Goal: Information Seeking & Learning: Learn about a topic

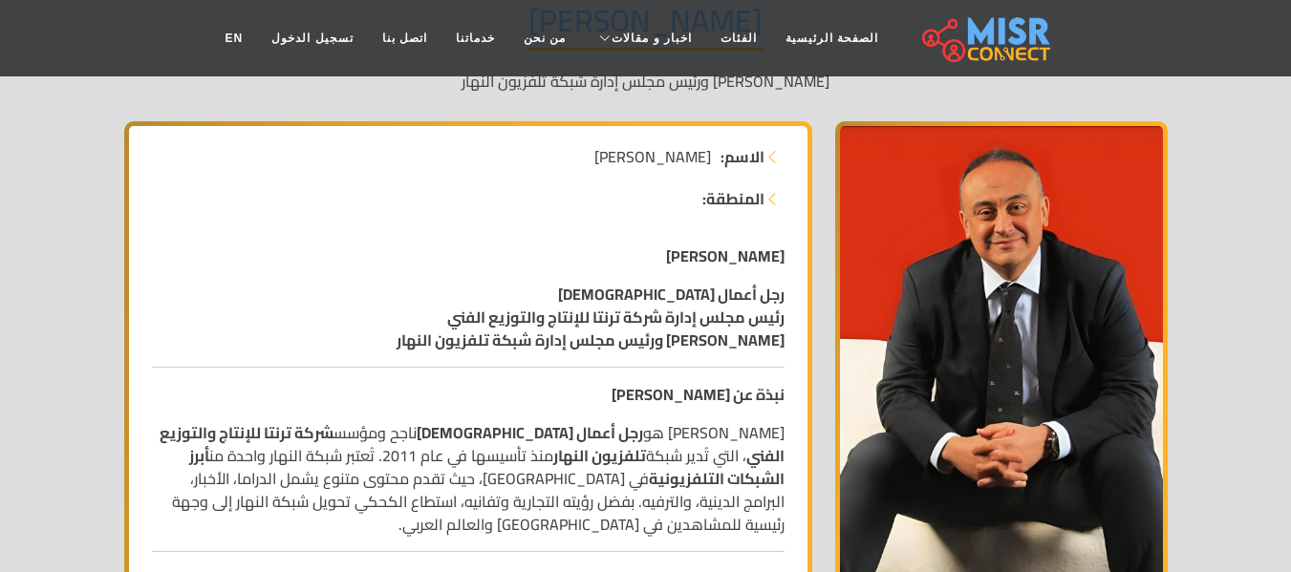
scroll to position [306, 0]
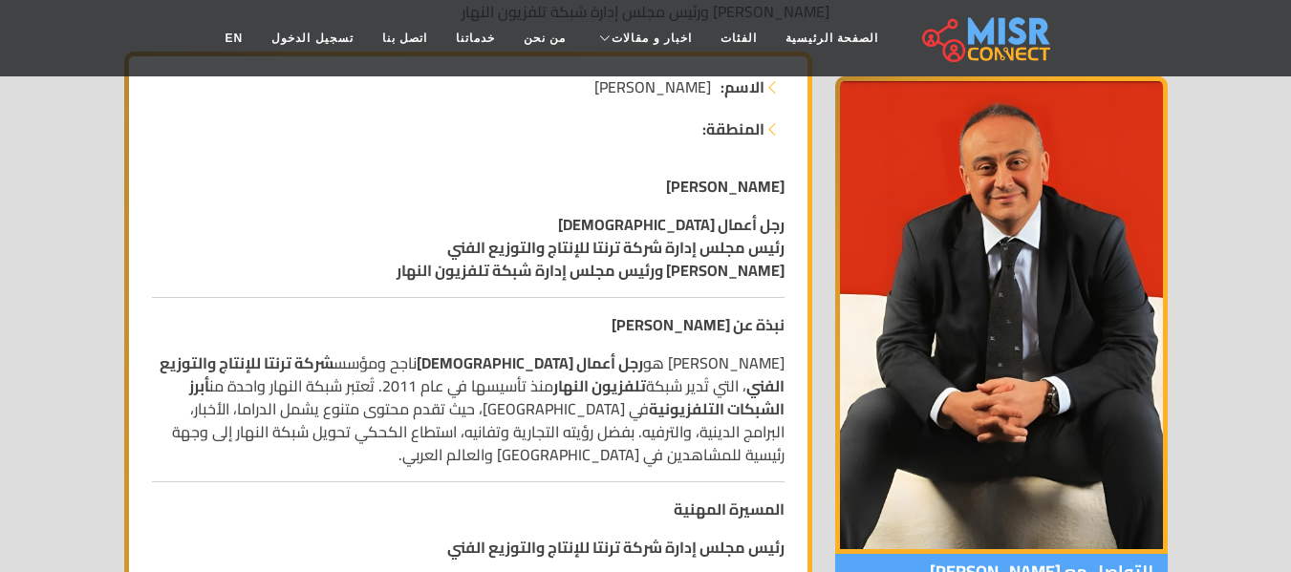
click at [781, 188] on strong "[PERSON_NAME]" at bounding box center [725, 186] width 118 height 29
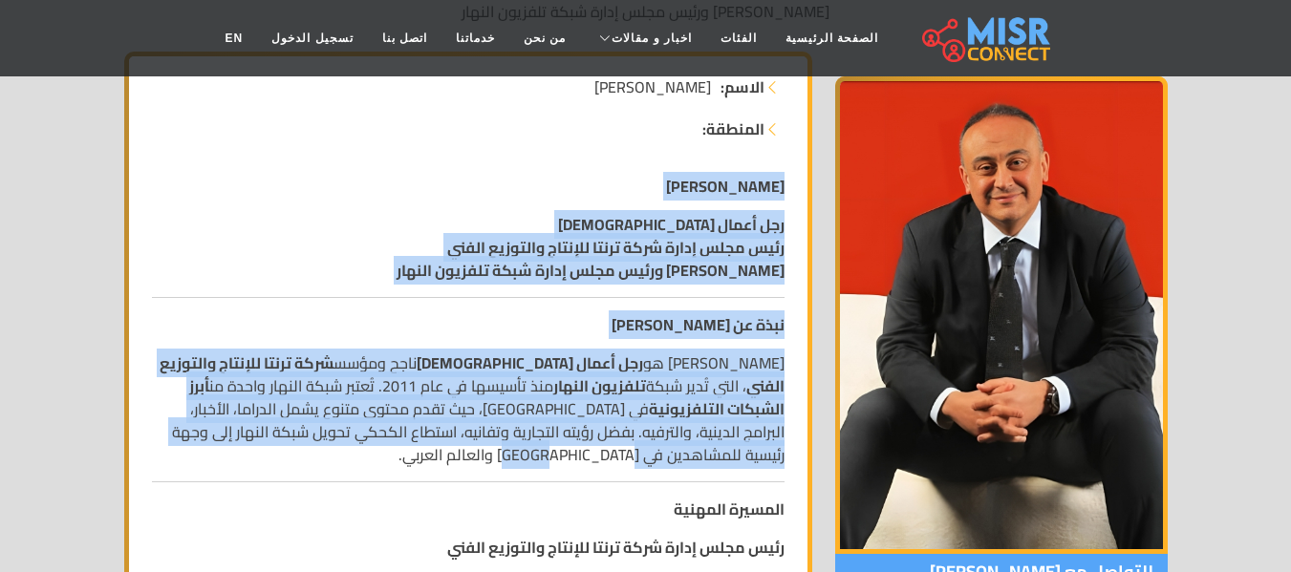
drag, startPoint x: 780, startPoint y: 188, endPoint x: 589, endPoint y: 461, distance: 333.4
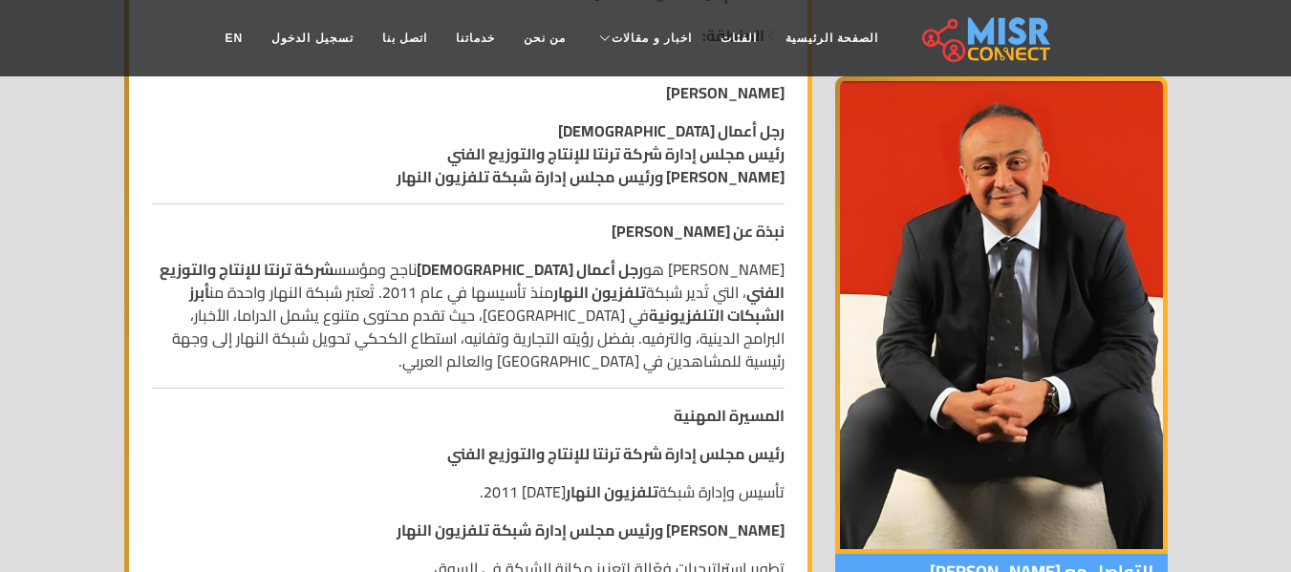
click at [588, 441] on strong "رئيس مجلس إدارة شركة ترنتا للإنتاج والتوزيع الفني" at bounding box center [615, 453] width 337 height 29
click at [780, 95] on strong "[PERSON_NAME]" at bounding box center [725, 92] width 118 height 29
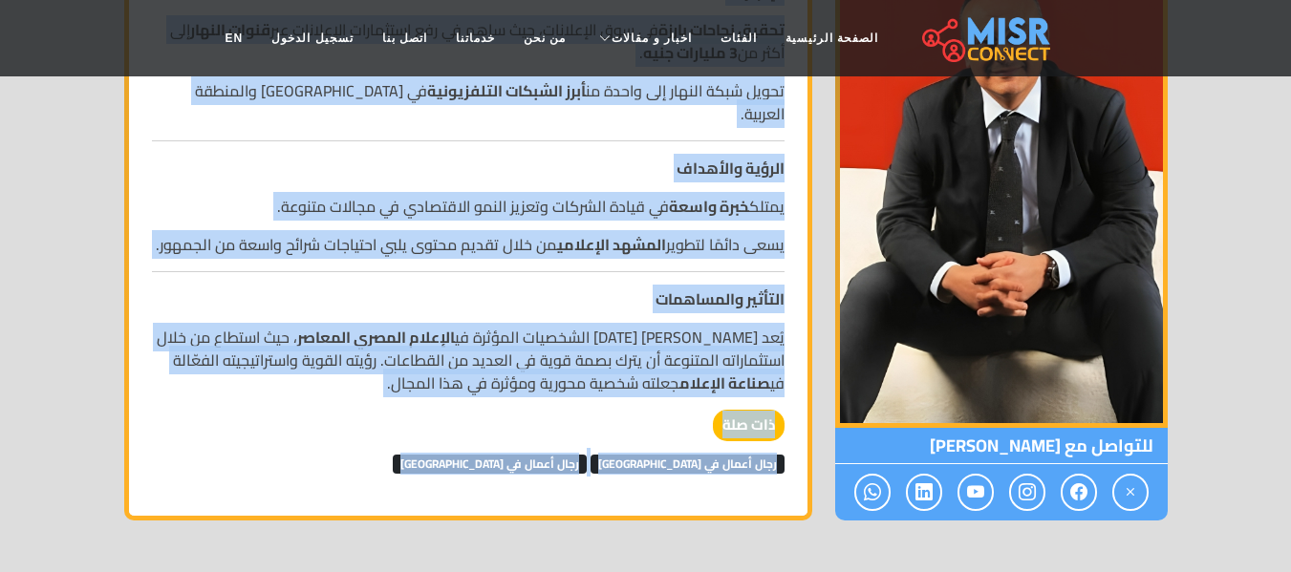
scroll to position [1617, 0]
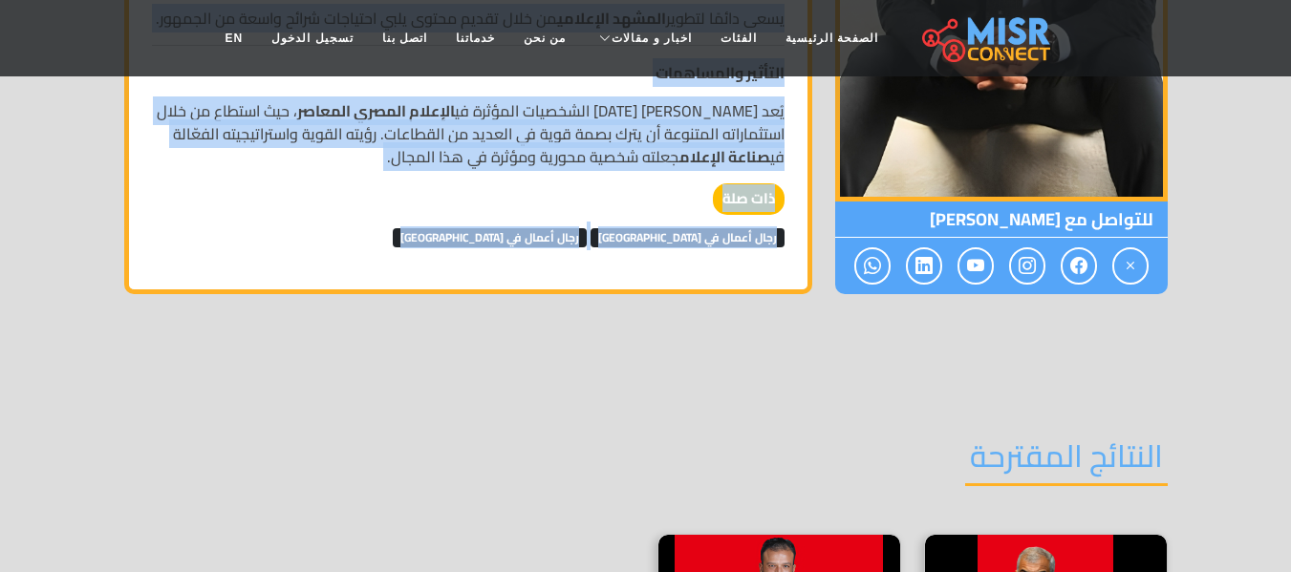
drag, startPoint x: 777, startPoint y: 91, endPoint x: 370, endPoint y: 180, distance: 416.5
copy div "lor ipsumd sit ametc adip elit sedd eiusm temp incid utlabor etdolore magna ali…"
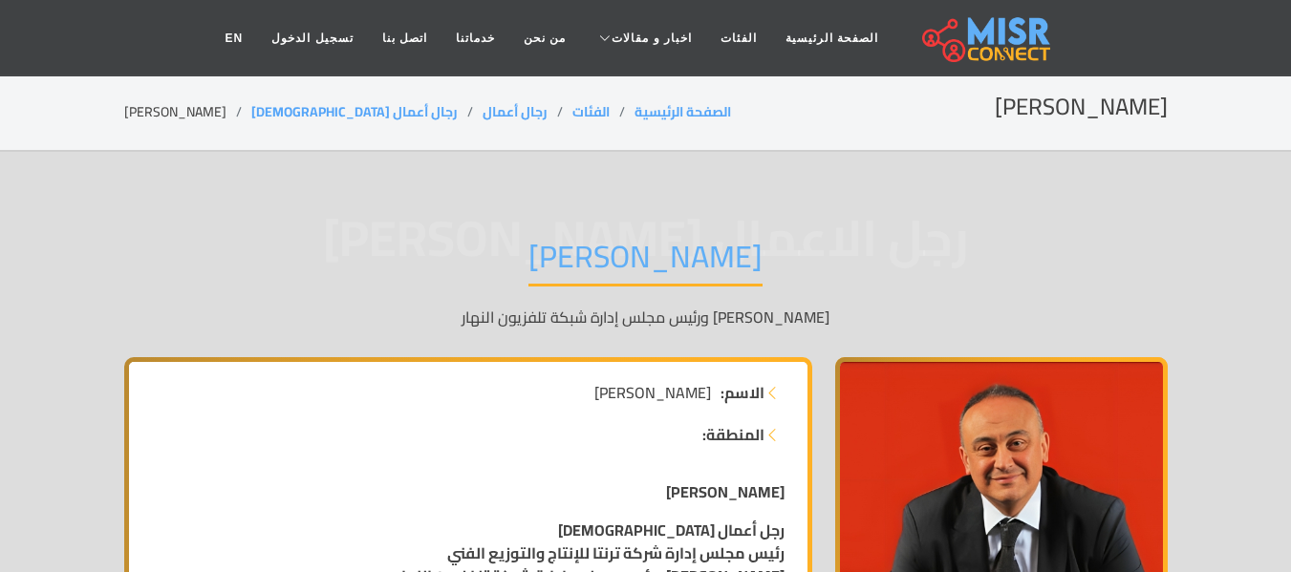
click at [740, 493] on strong "[PERSON_NAME]" at bounding box center [725, 492] width 118 height 29
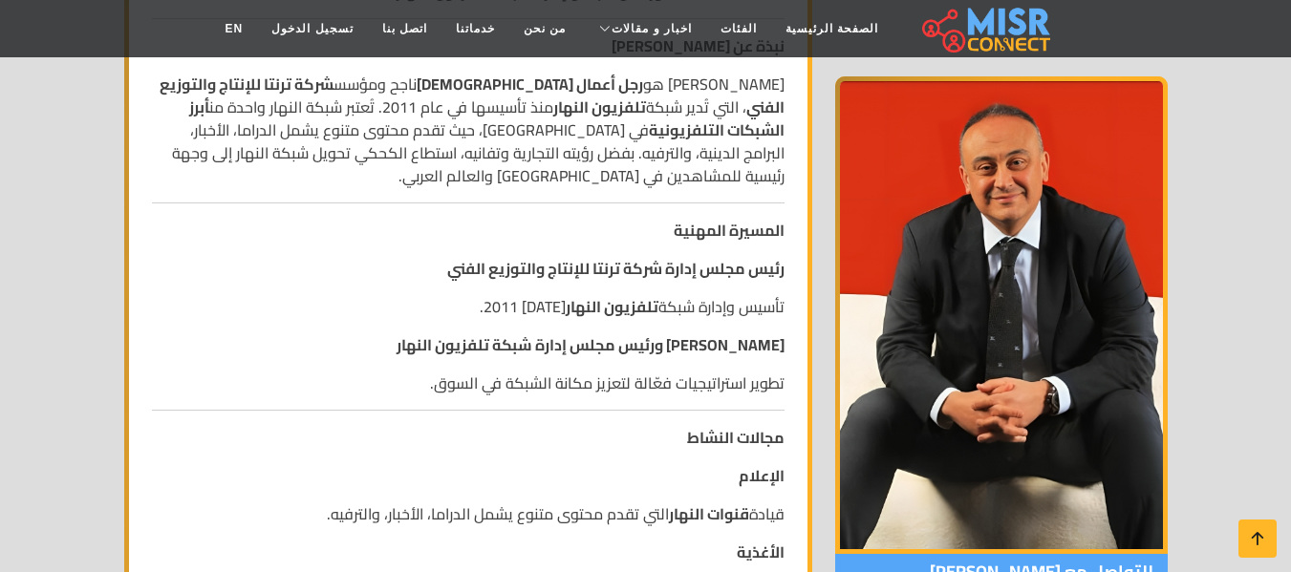
scroll to position [611, 0]
